Goal: Information Seeking & Learning: Understand process/instructions

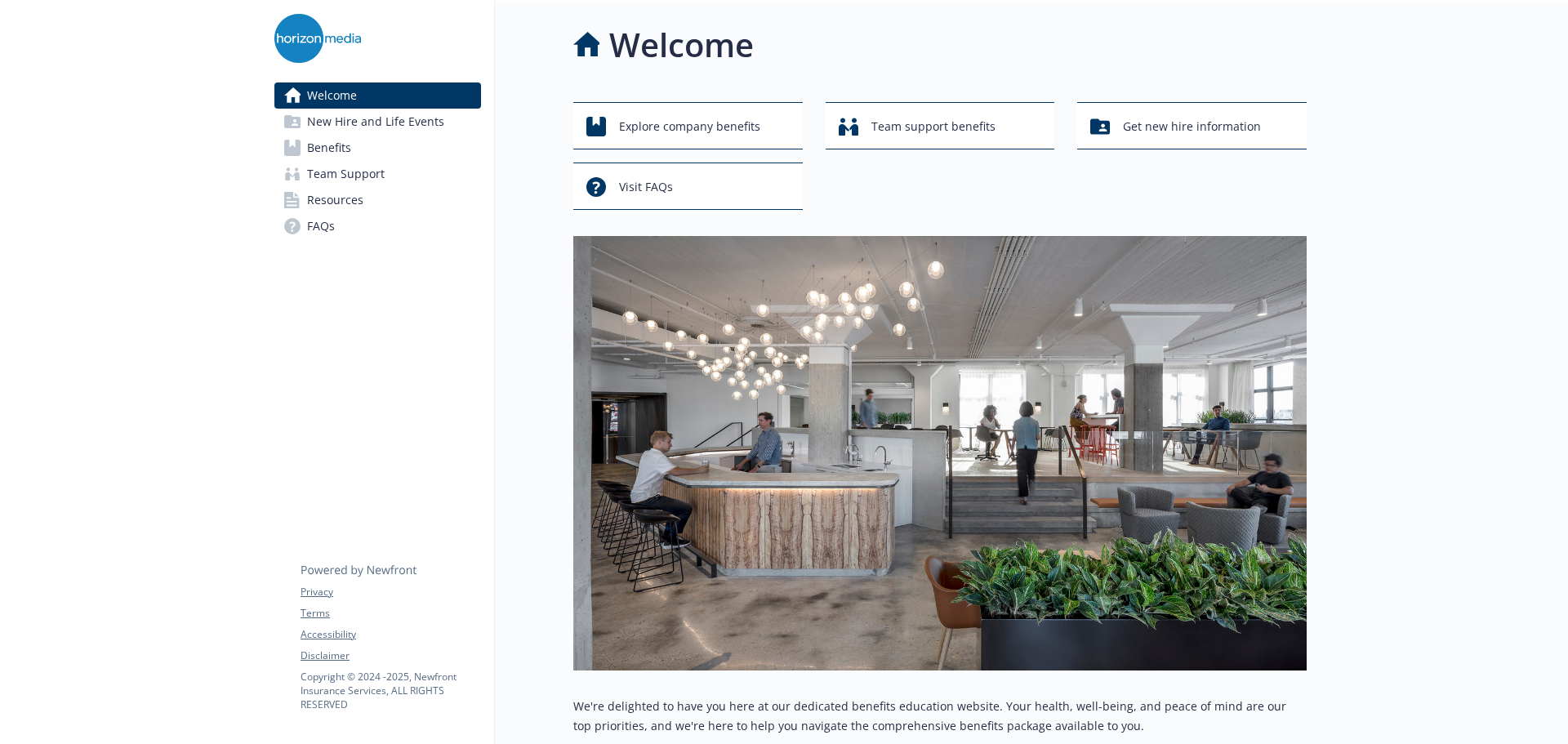
click at [330, 154] on span "Benefits" at bounding box center [328, 147] width 45 height 26
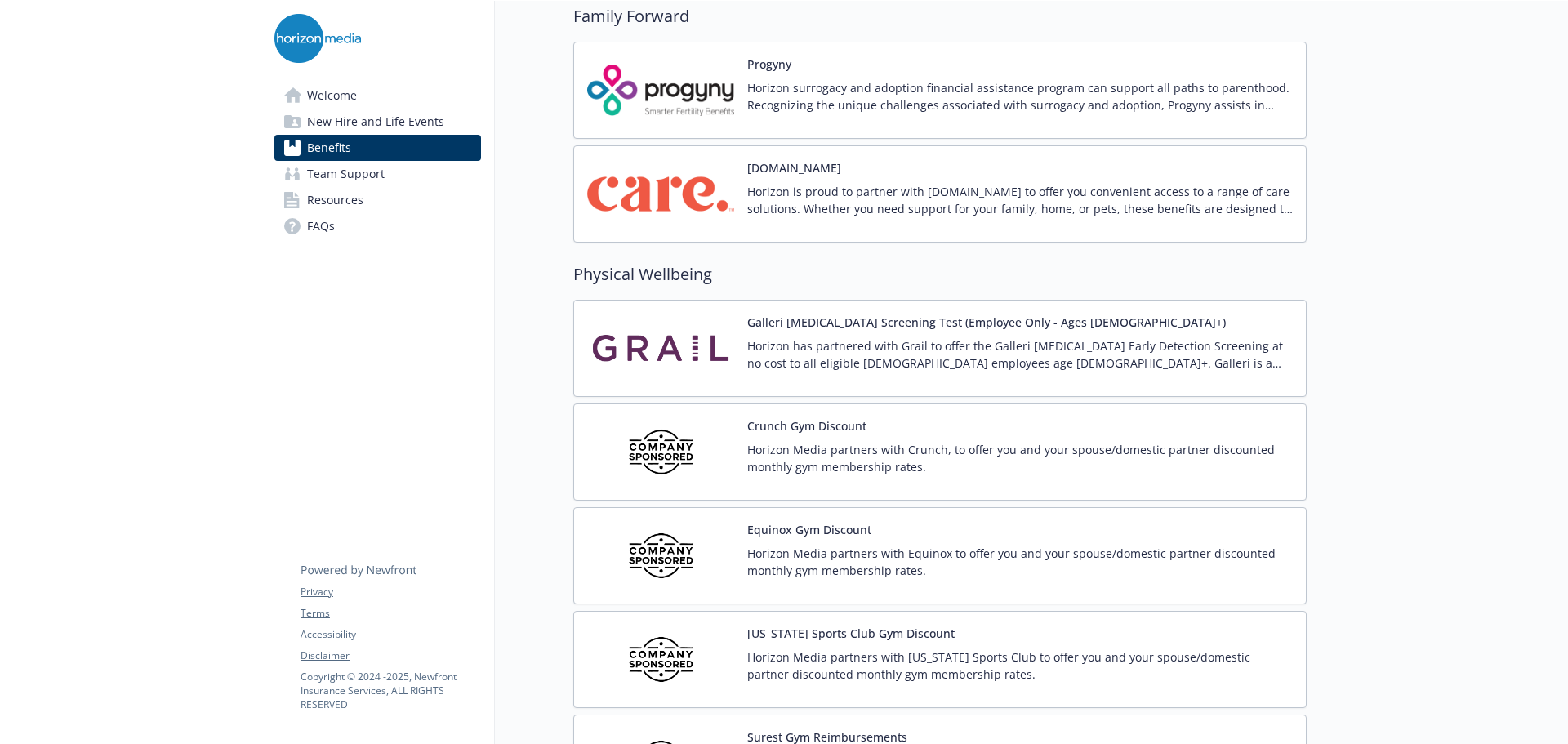
scroll to position [3456, 0]
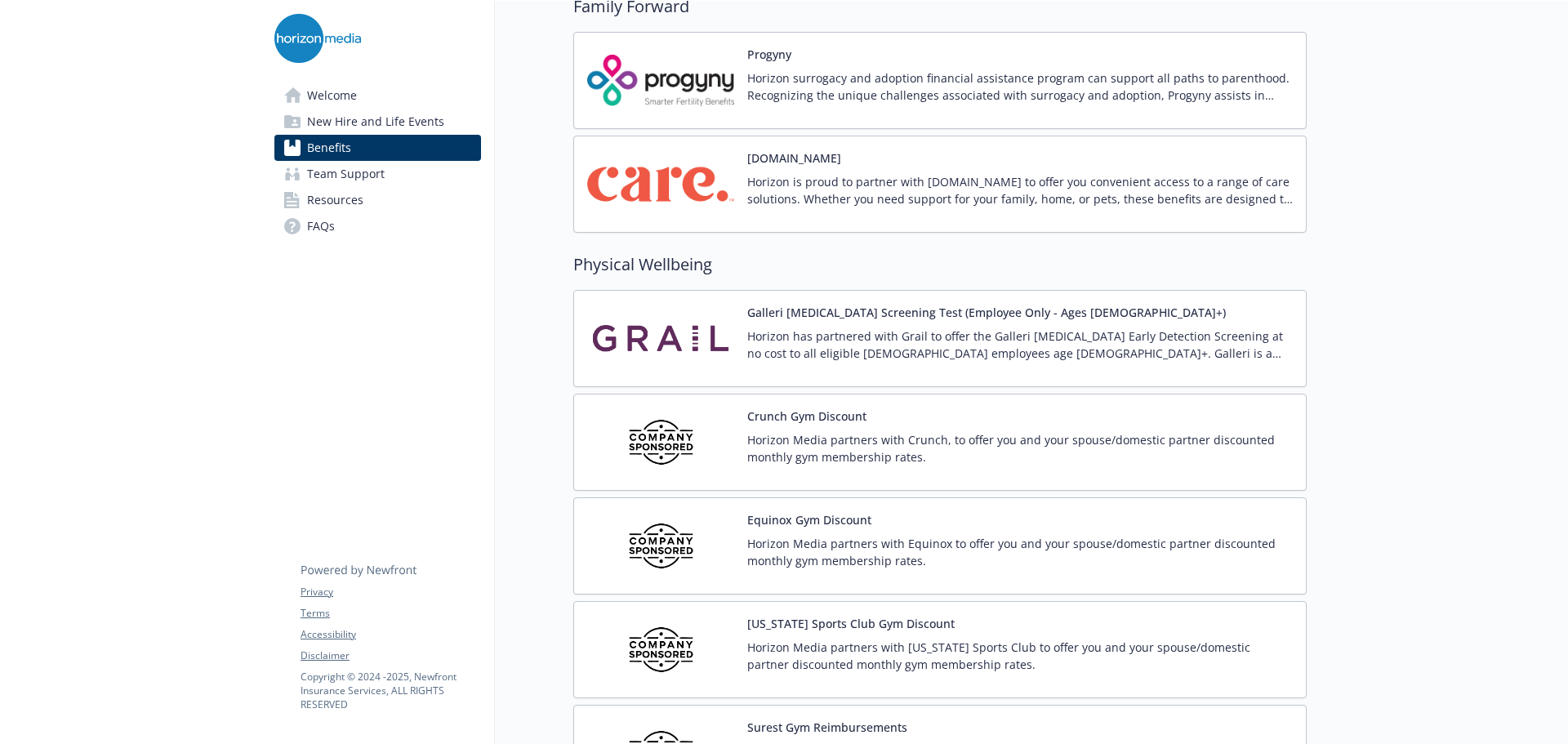
click at [661, 555] on img at bounding box center [661, 546] width 147 height 69
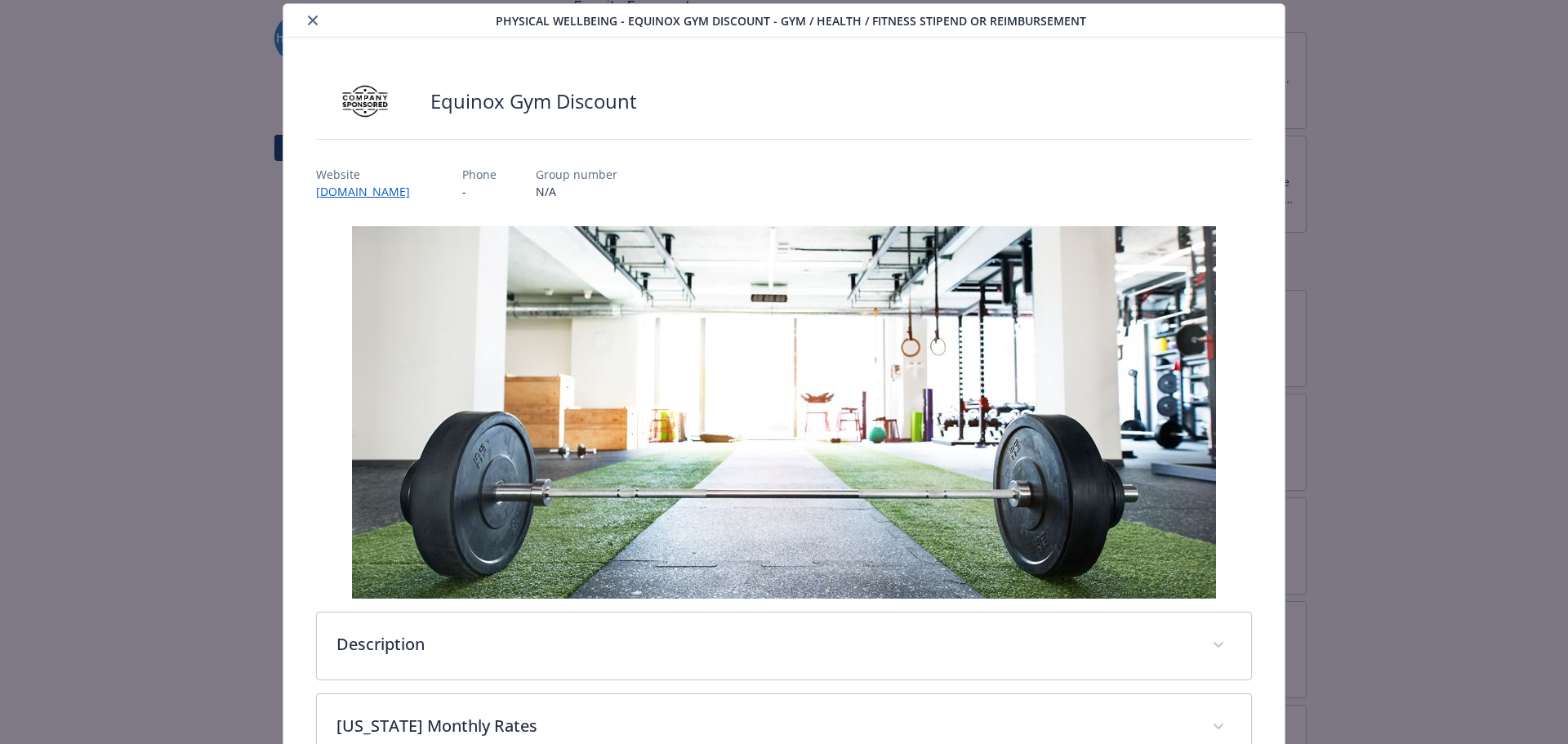
scroll to position [323, 0]
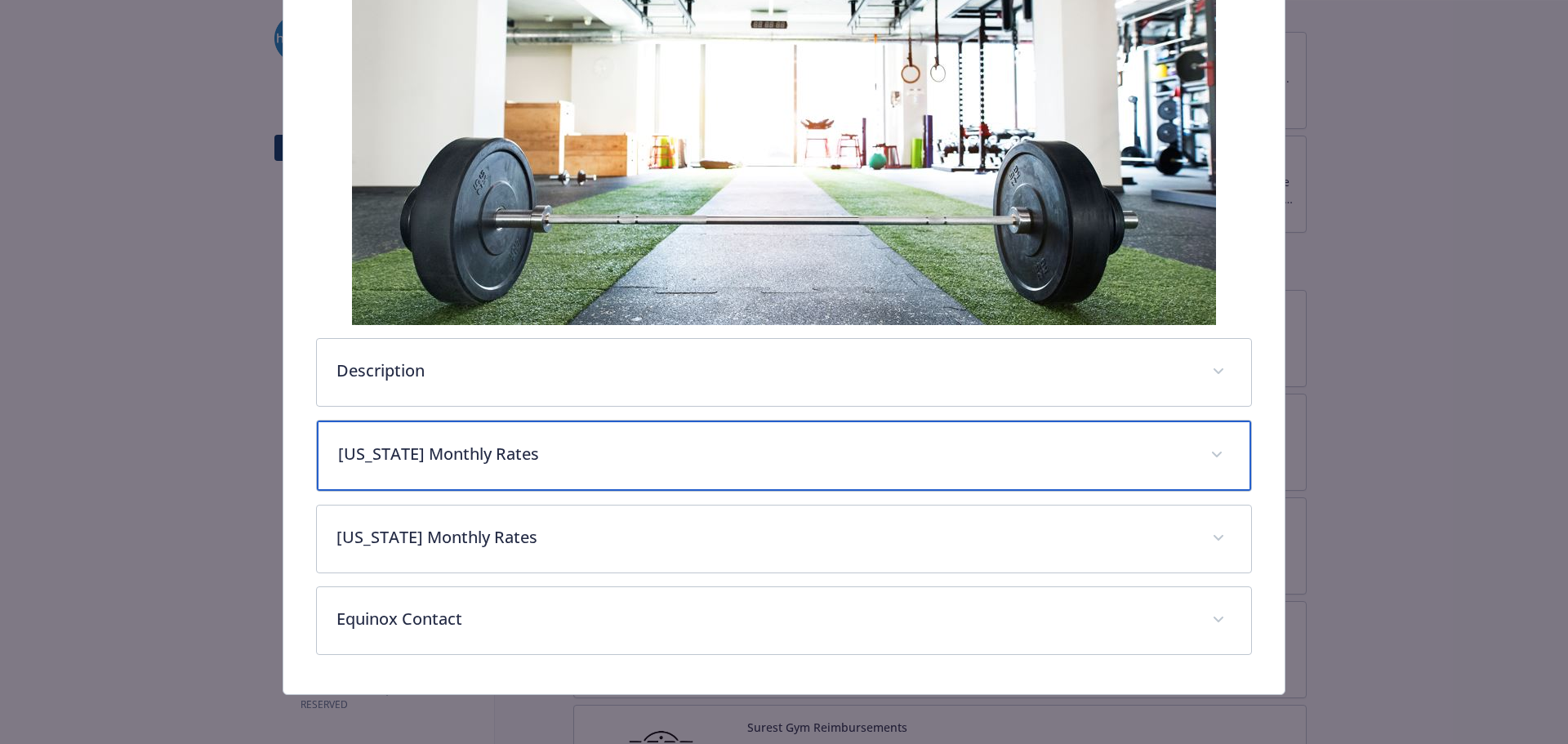
click at [423, 469] on div "[US_STATE] Monthly Rates" at bounding box center [784, 455] width 935 height 70
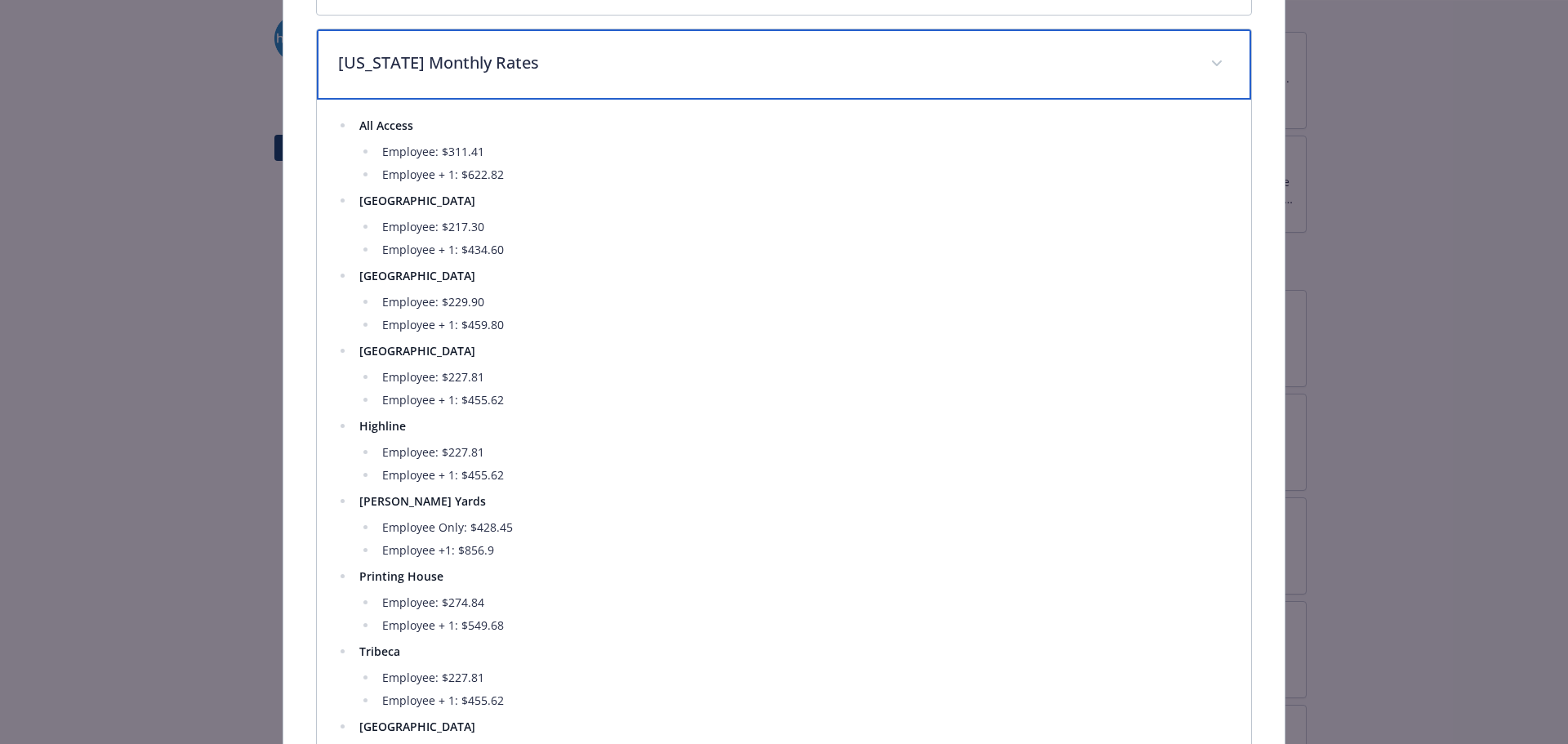
scroll to position [731, 0]
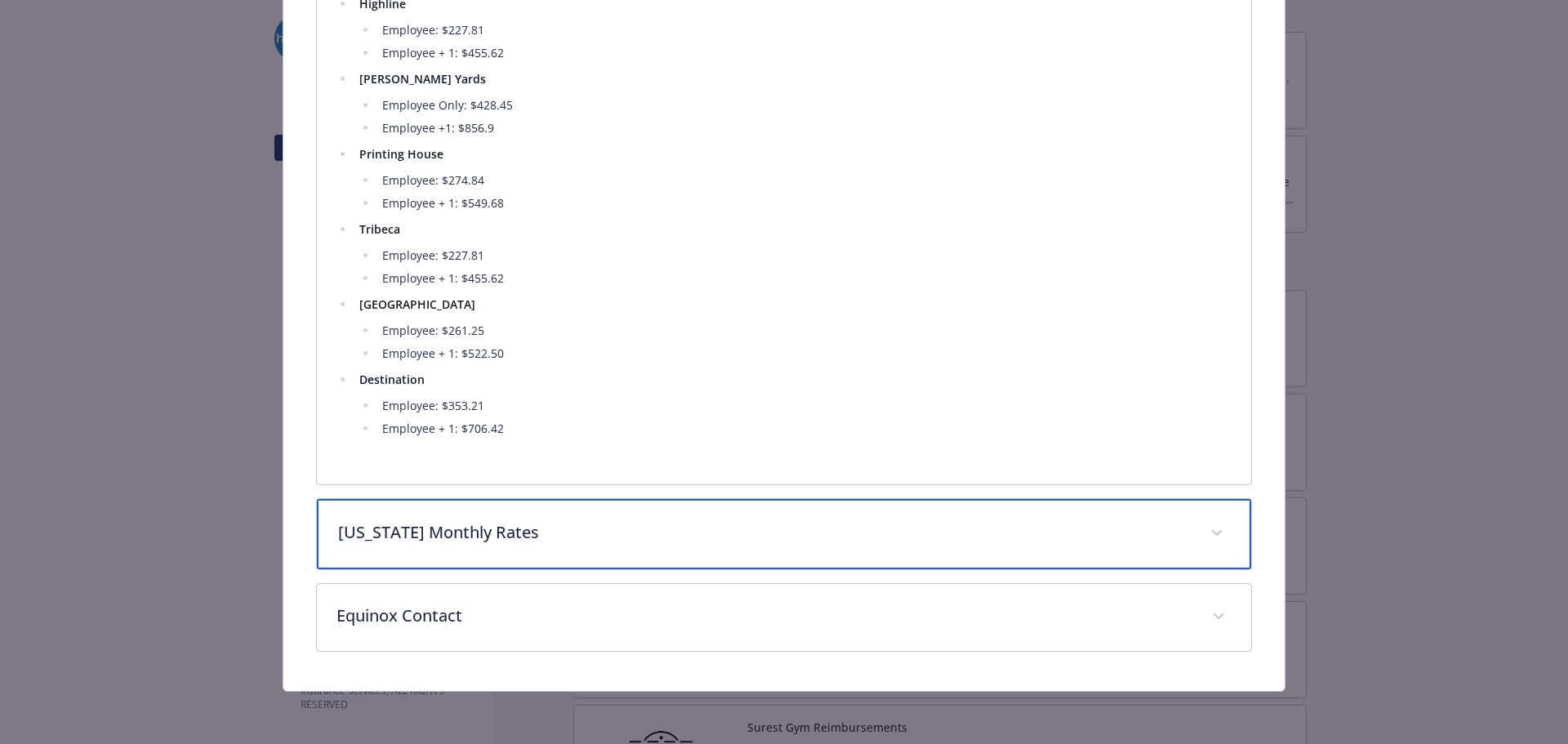
click at [475, 560] on div "[US_STATE] Monthly Rates" at bounding box center [784, 533] width 935 height 70
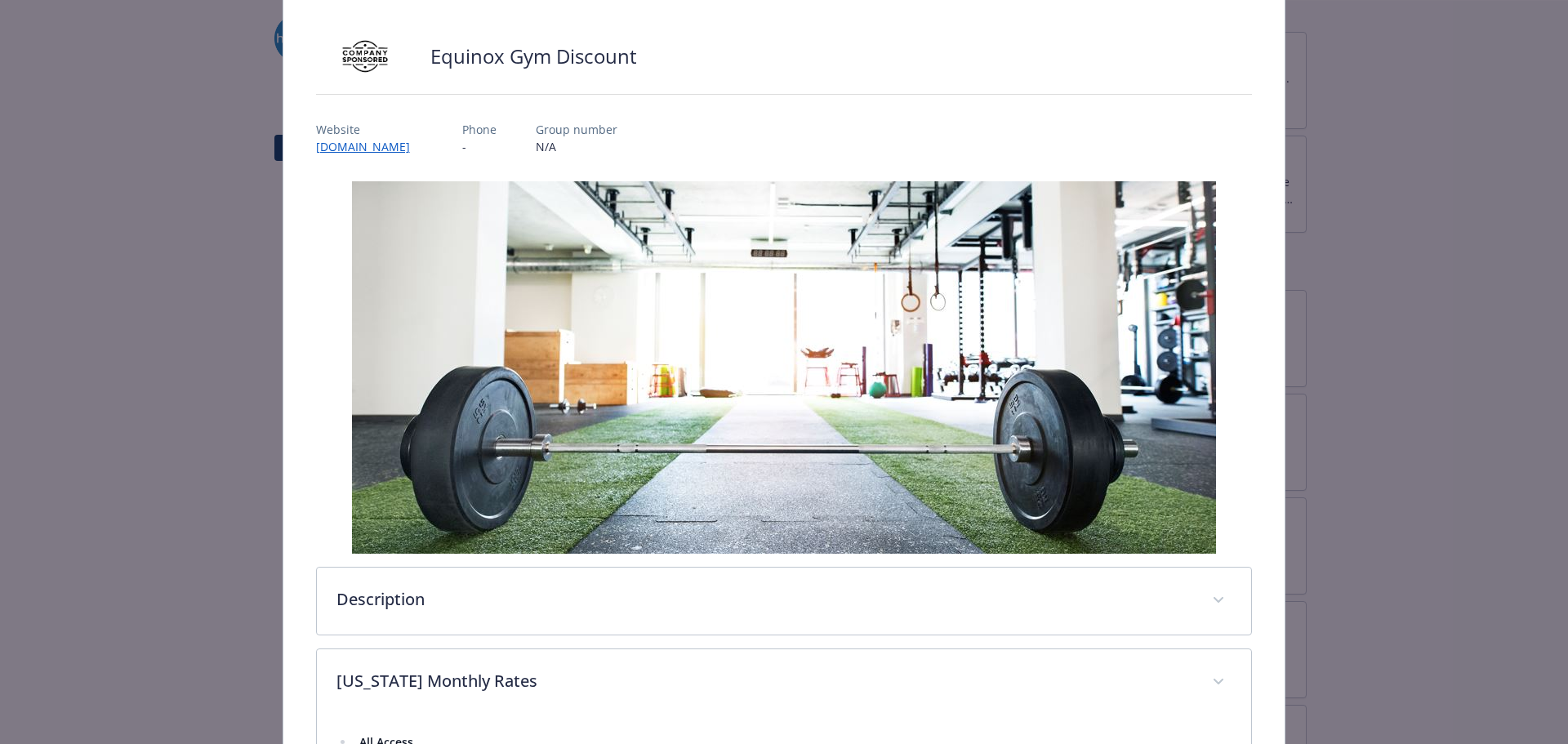
scroll to position [0, 0]
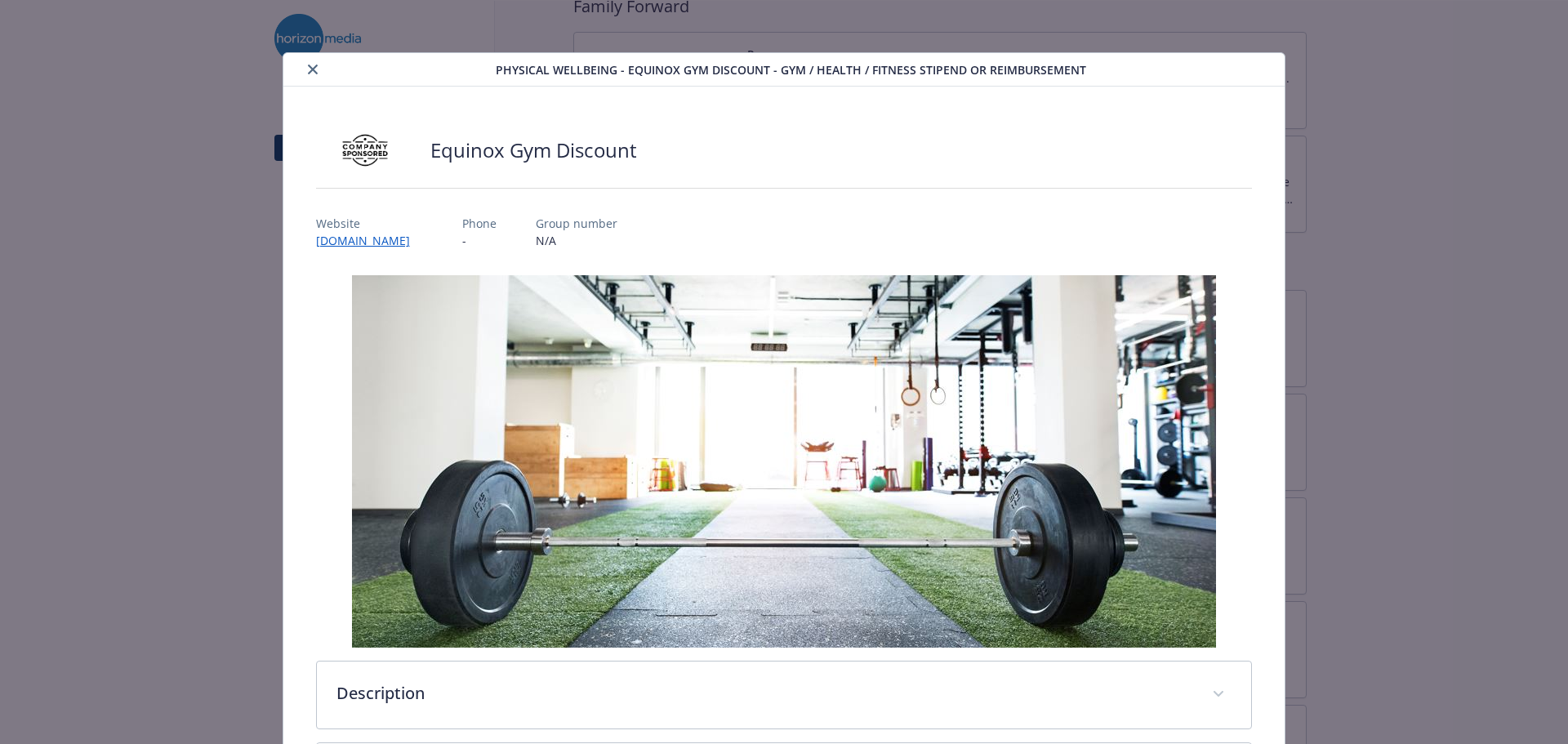
click at [317, 69] on button "close" at bounding box center [313, 69] width 20 height 20
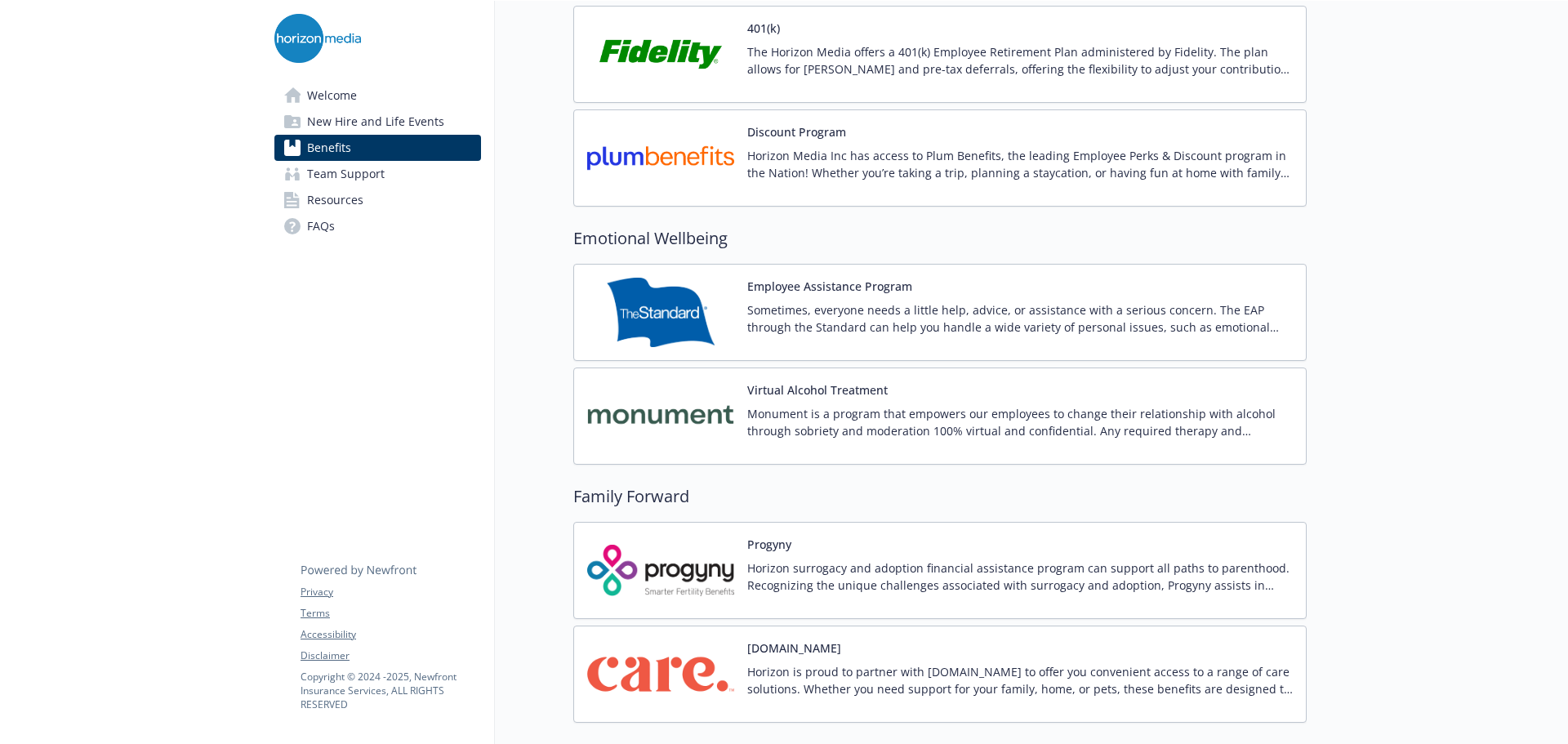
click at [665, 657] on img at bounding box center [661, 674] width 147 height 69
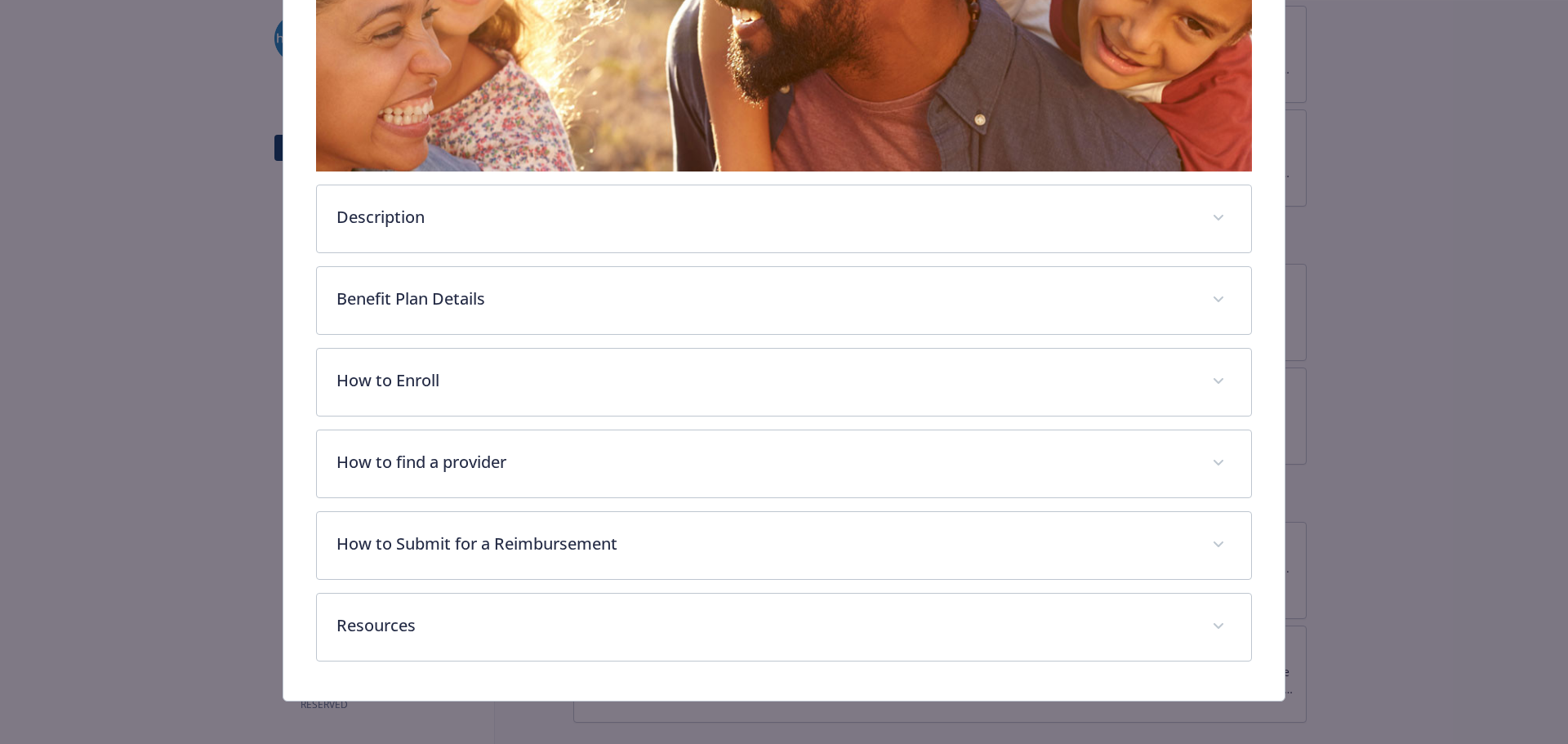
scroll to position [415, 0]
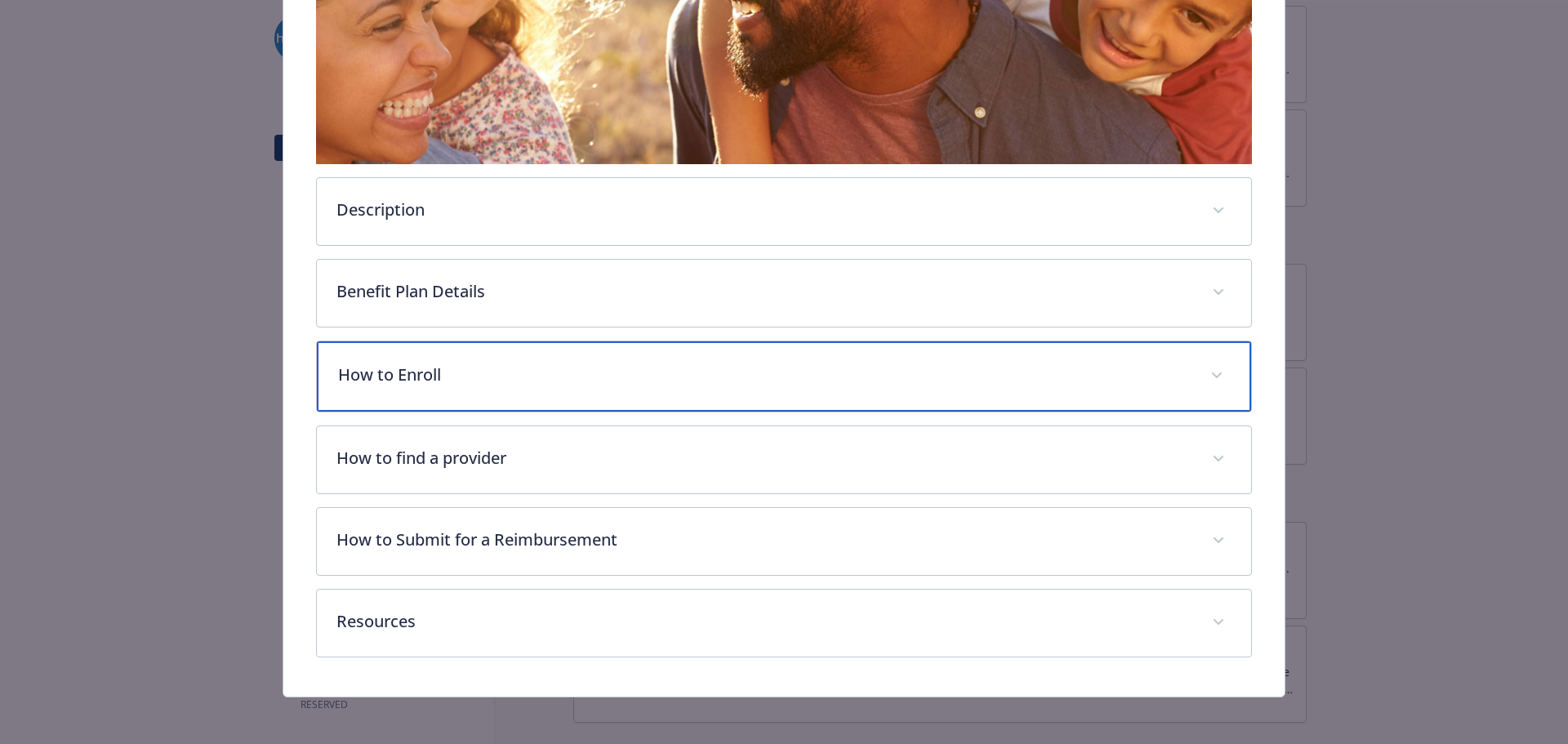
click at [553, 370] on p "How to Enroll" at bounding box center [765, 375] width 854 height 25
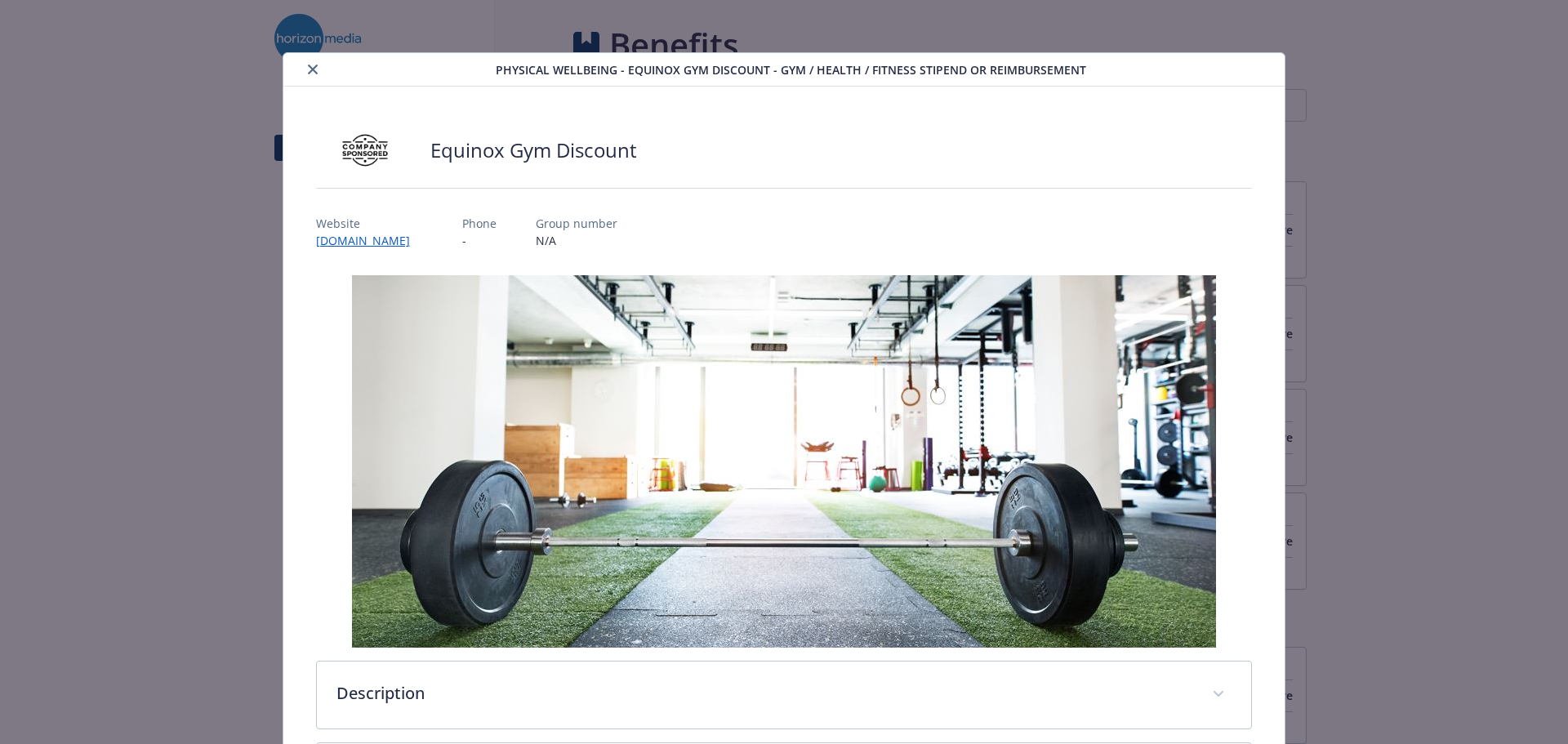
click at [308, 68] on icon "close" at bounding box center [313, 69] width 10 height 10
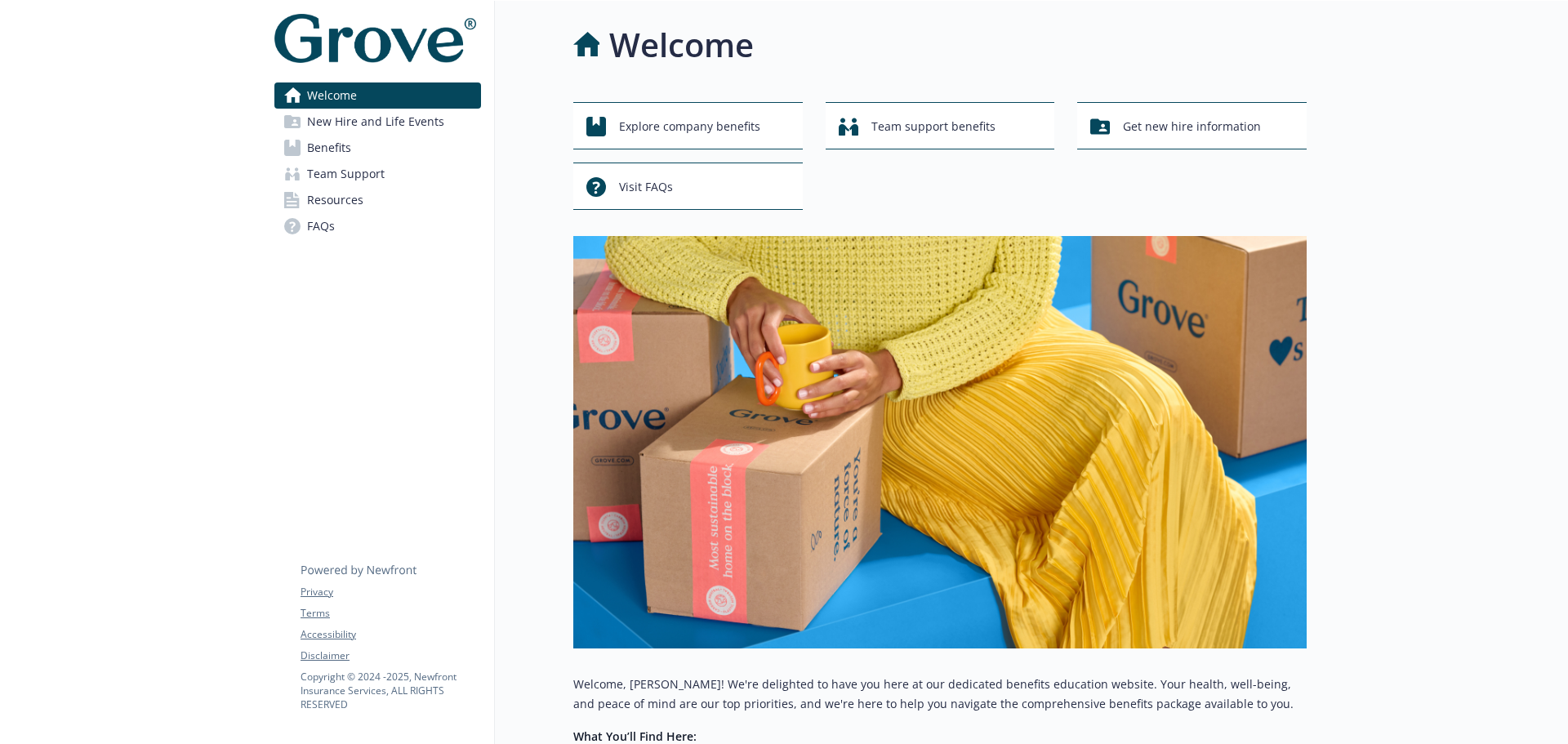
click at [396, 121] on span "New Hire and Life Events" at bounding box center [375, 122] width 138 height 26
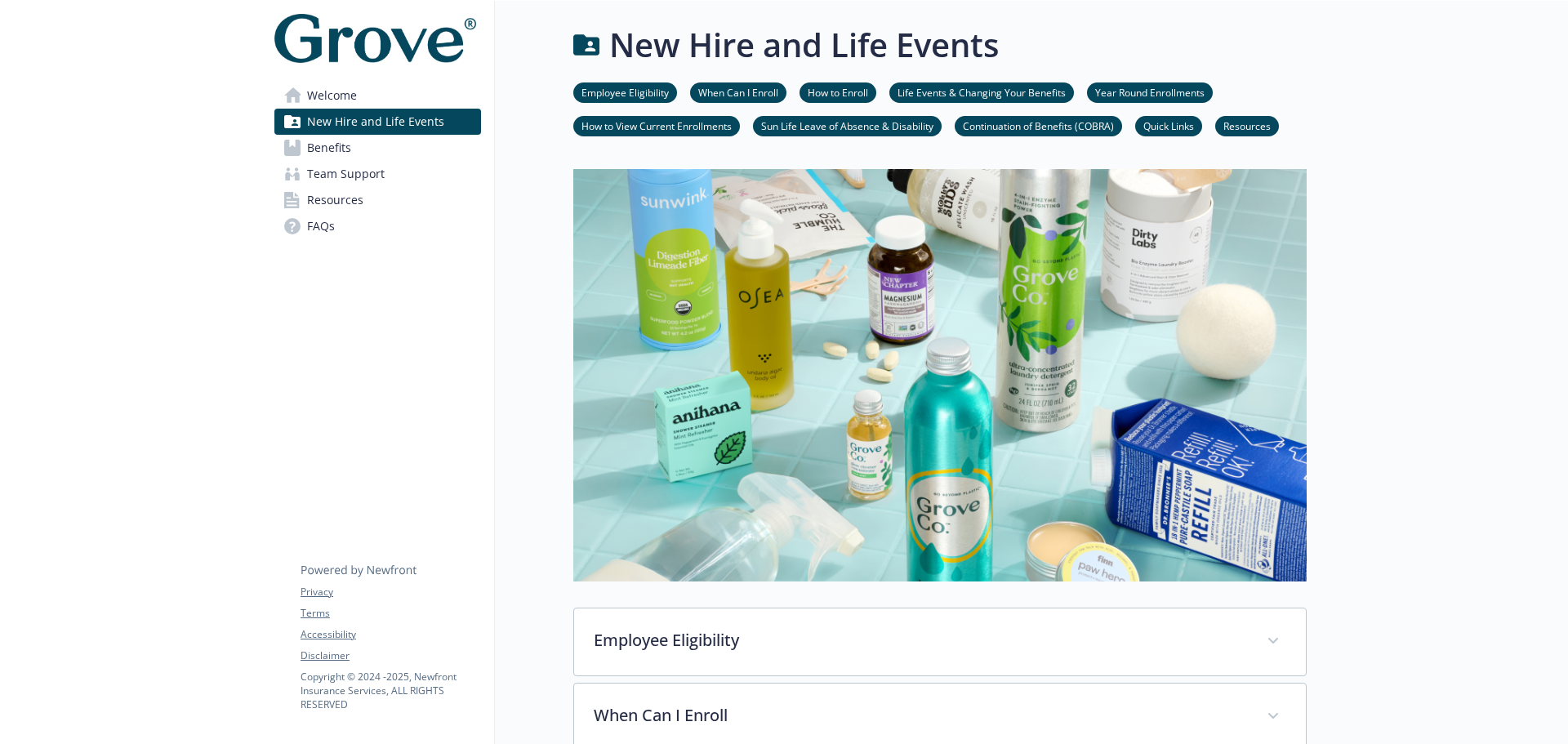
click at [348, 140] on span "Benefits" at bounding box center [328, 147] width 45 height 26
